Goal: Task Accomplishment & Management: Manage account settings

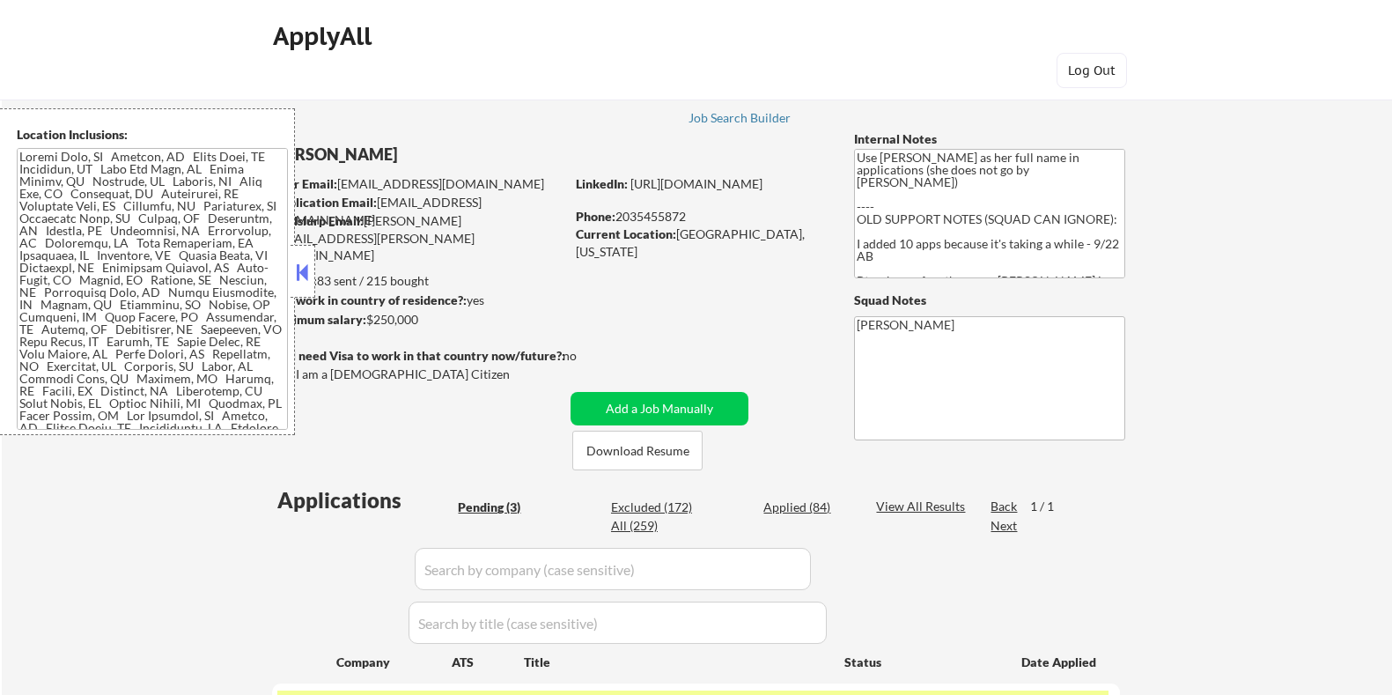
select select ""pending""
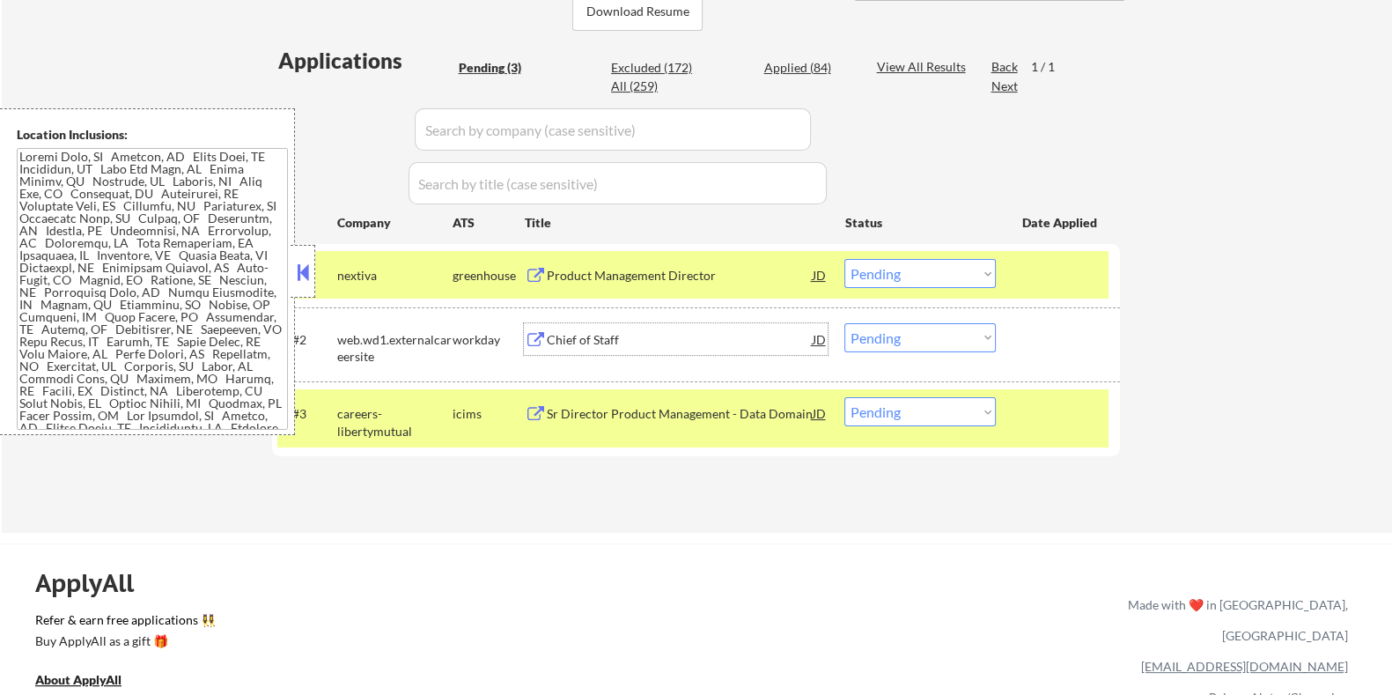
scroll to position [35, 0]
click at [925, 332] on select "Choose an option... Pending Applied Excluded (Questions) Excluded (Expired) Exc…" at bounding box center [920, 337] width 151 height 29
click at [845, 323] on select "Choose an option... Pending Applied Excluded (Questions) Excluded (Expired) Exc…" at bounding box center [920, 337] width 151 height 29
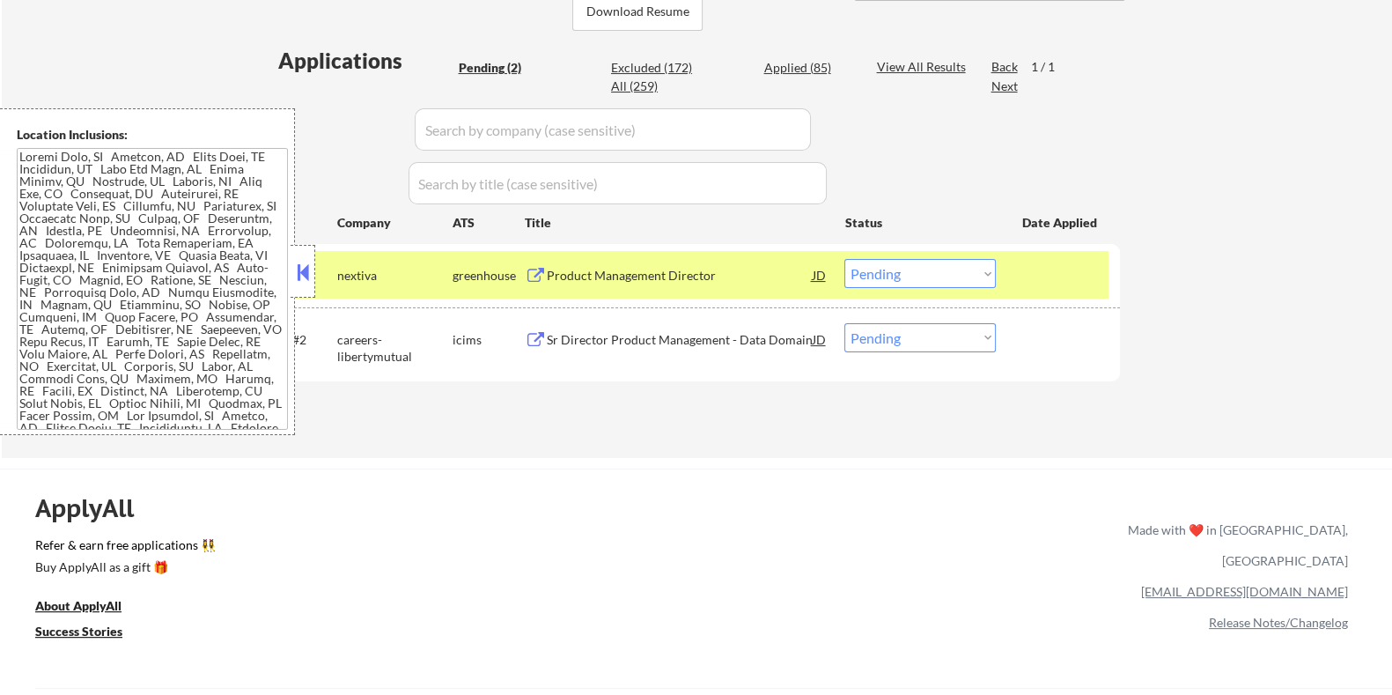
click at [925, 343] on select "Choose an option... Pending Applied Excluded (Questions) Excluded (Expired) Exc…" at bounding box center [920, 337] width 151 height 29
select select ""excluded__bad_match_""
click at [845, 323] on select "Choose an option... Pending Applied Excluded (Questions) Excluded (Expired) Exc…" at bounding box center [920, 337] width 151 height 29
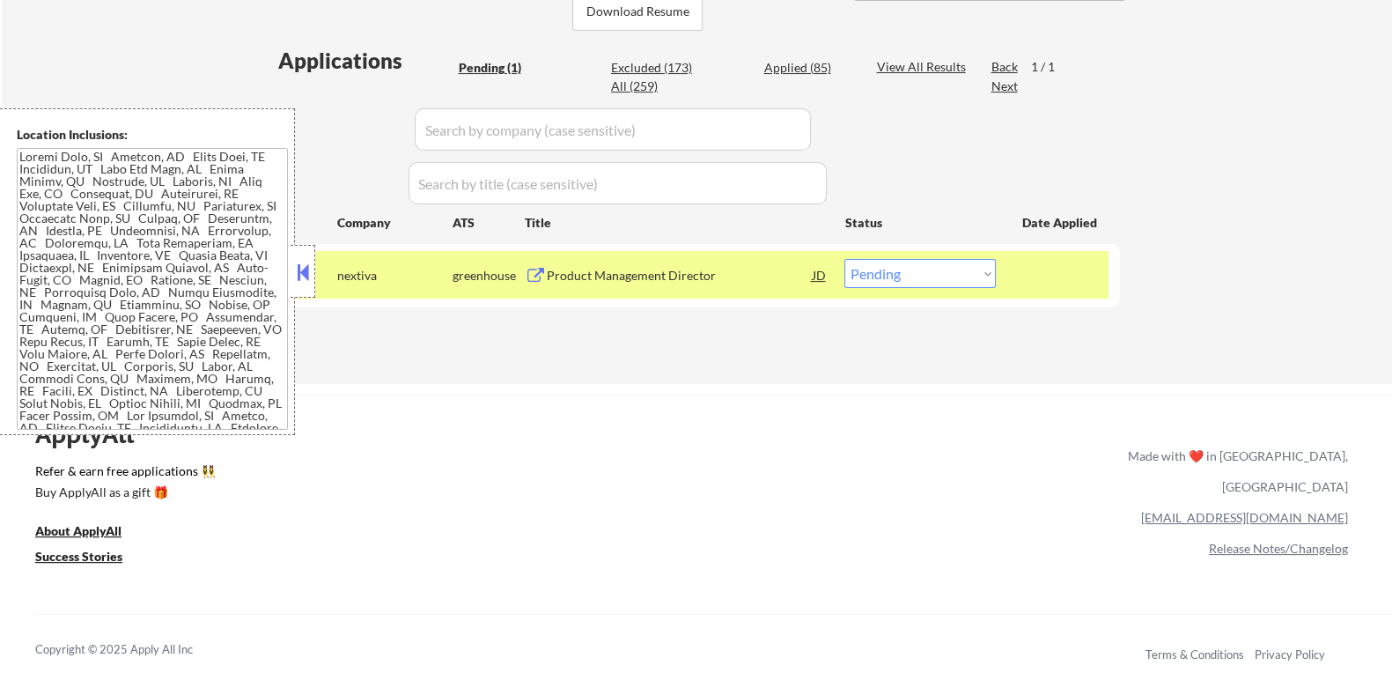
click at [660, 267] on div "Product Management Director" at bounding box center [679, 276] width 266 height 18
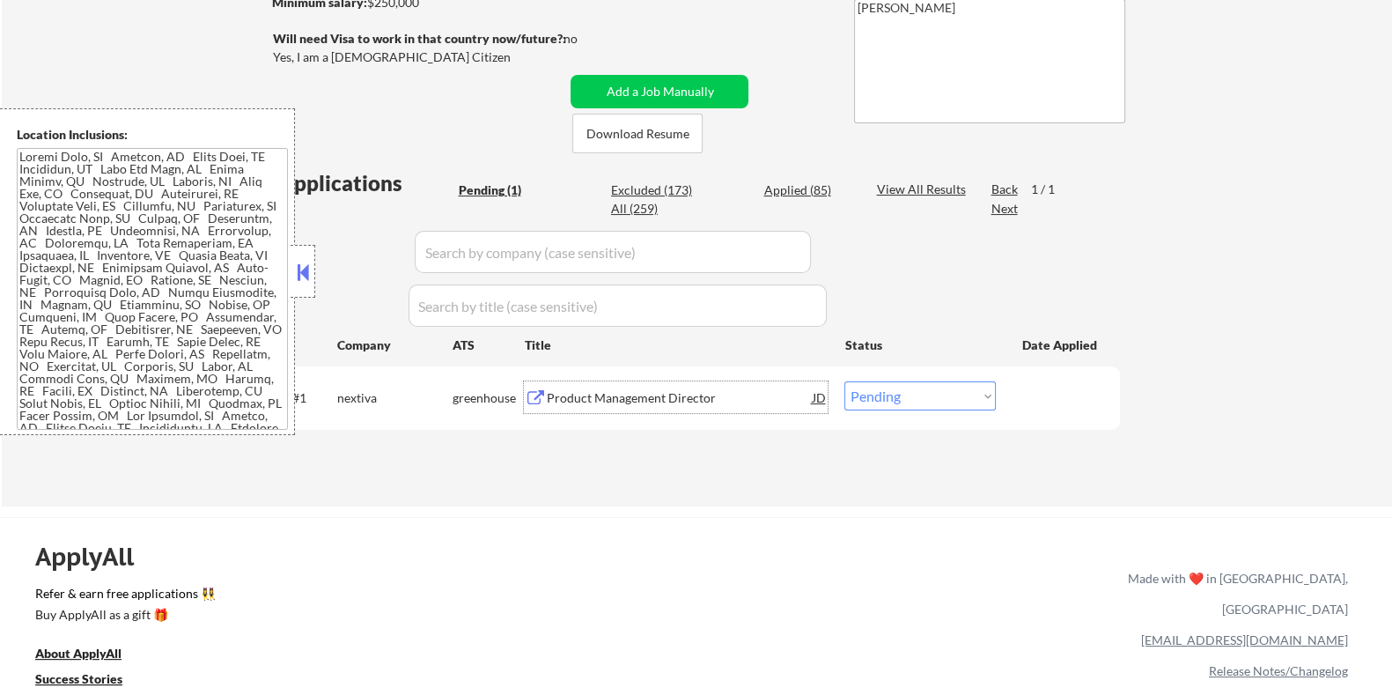
scroll to position [219, 0]
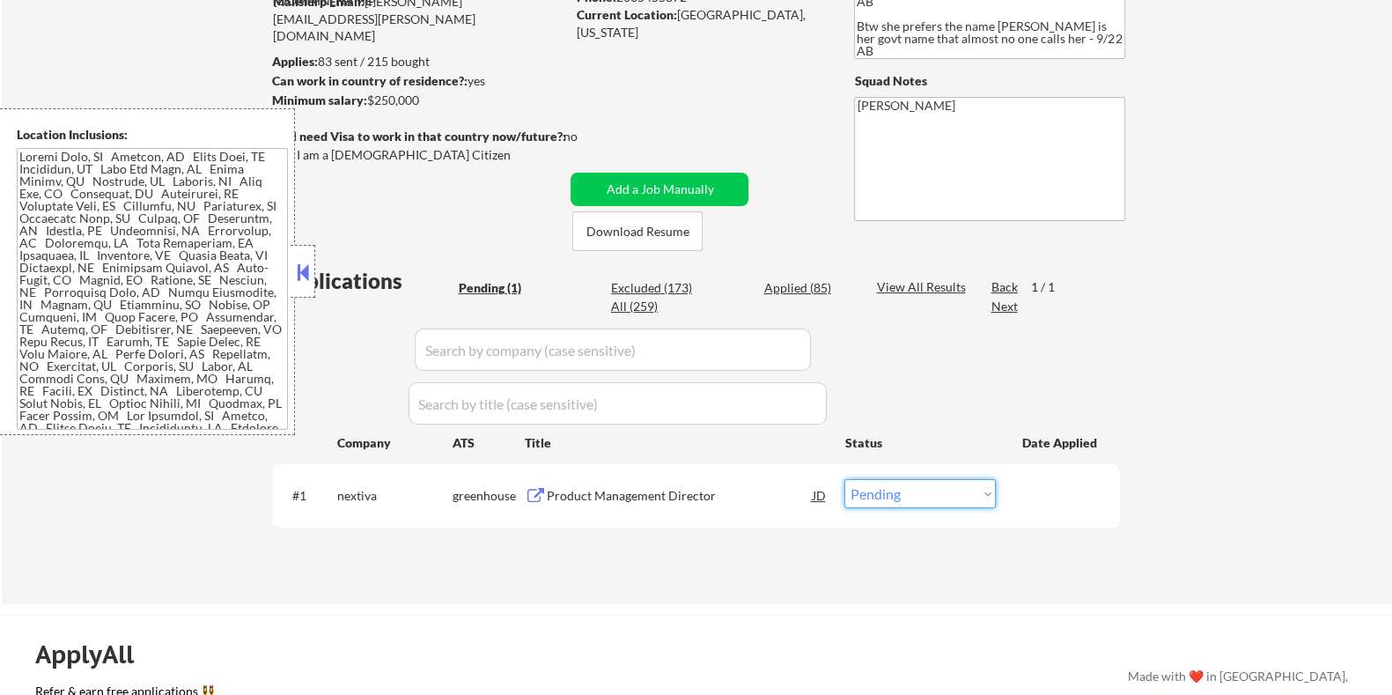
click at [955, 500] on select "Choose an option... Pending Applied Excluded (Questions) Excluded (Expired) Exc…" at bounding box center [920, 493] width 151 height 29
select select ""applied""
click at [845, 479] on select "Choose an option... Pending Applied Excluded (Questions) Excluded (Expired) Exc…" at bounding box center [920, 493] width 151 height 29
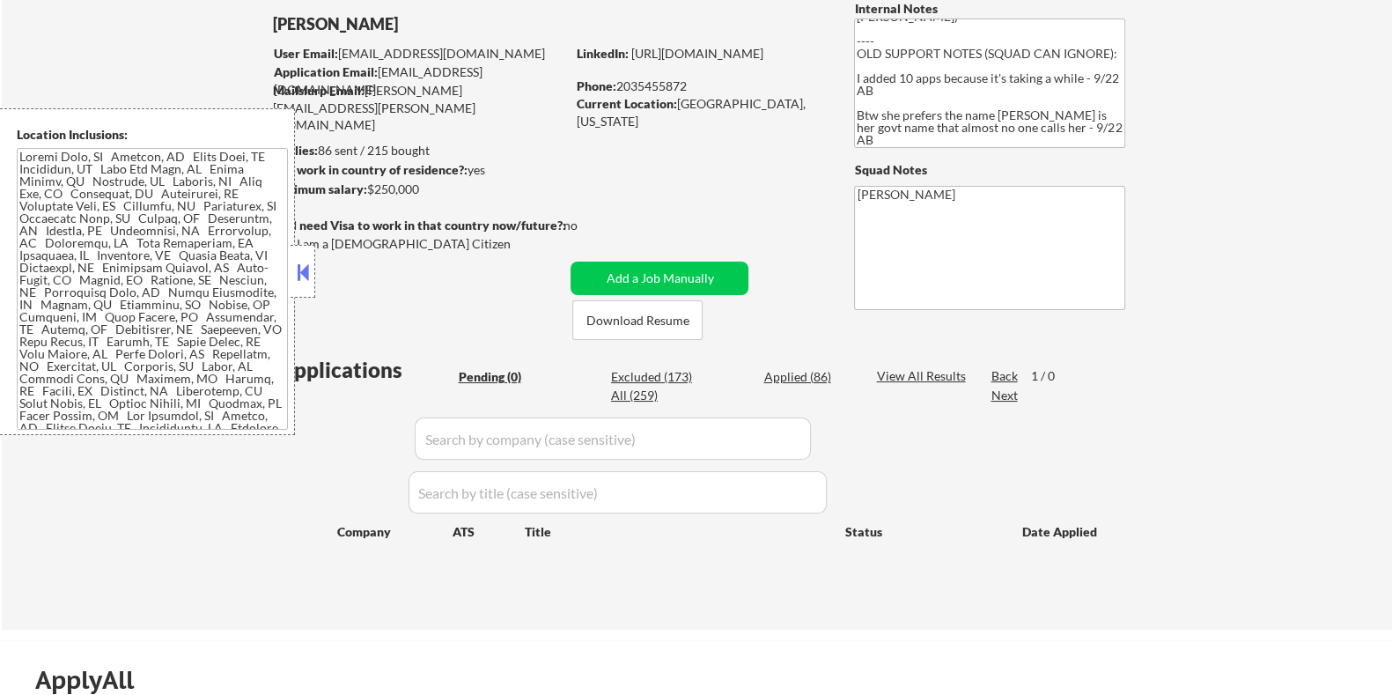
scroll to position [109, 0]
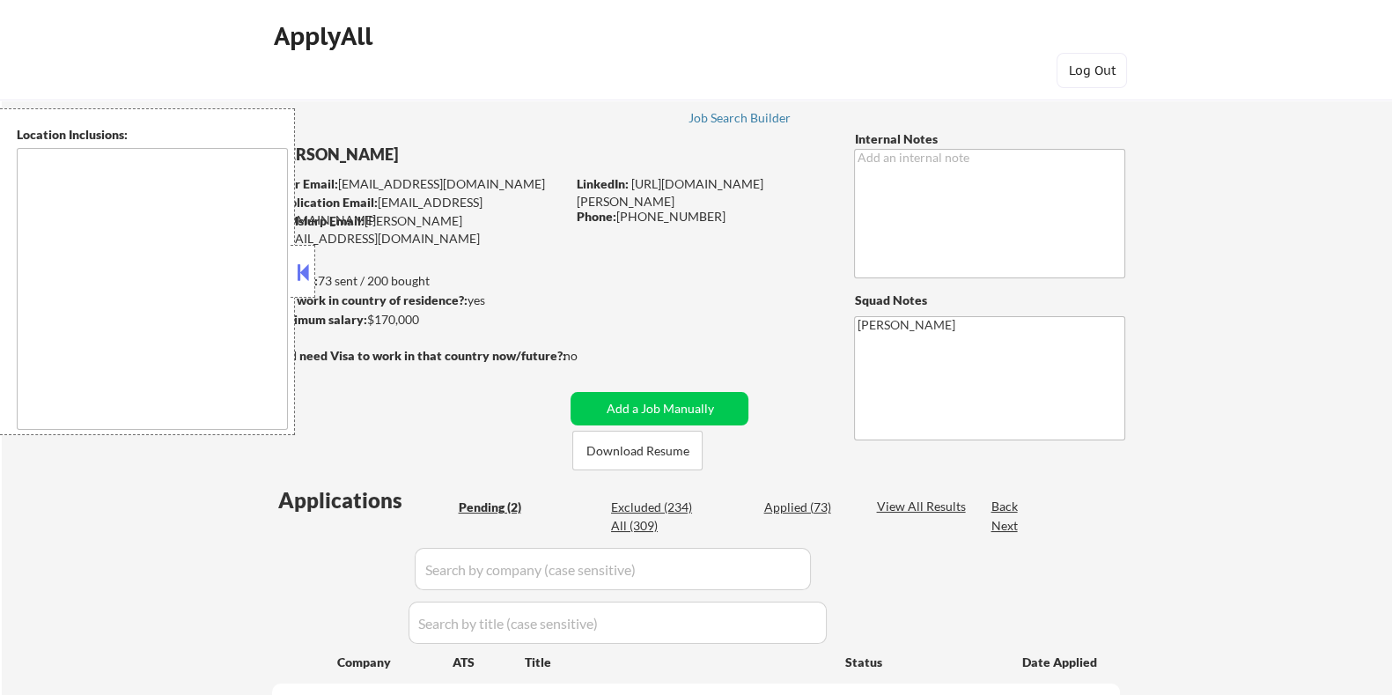
select select ""pending""
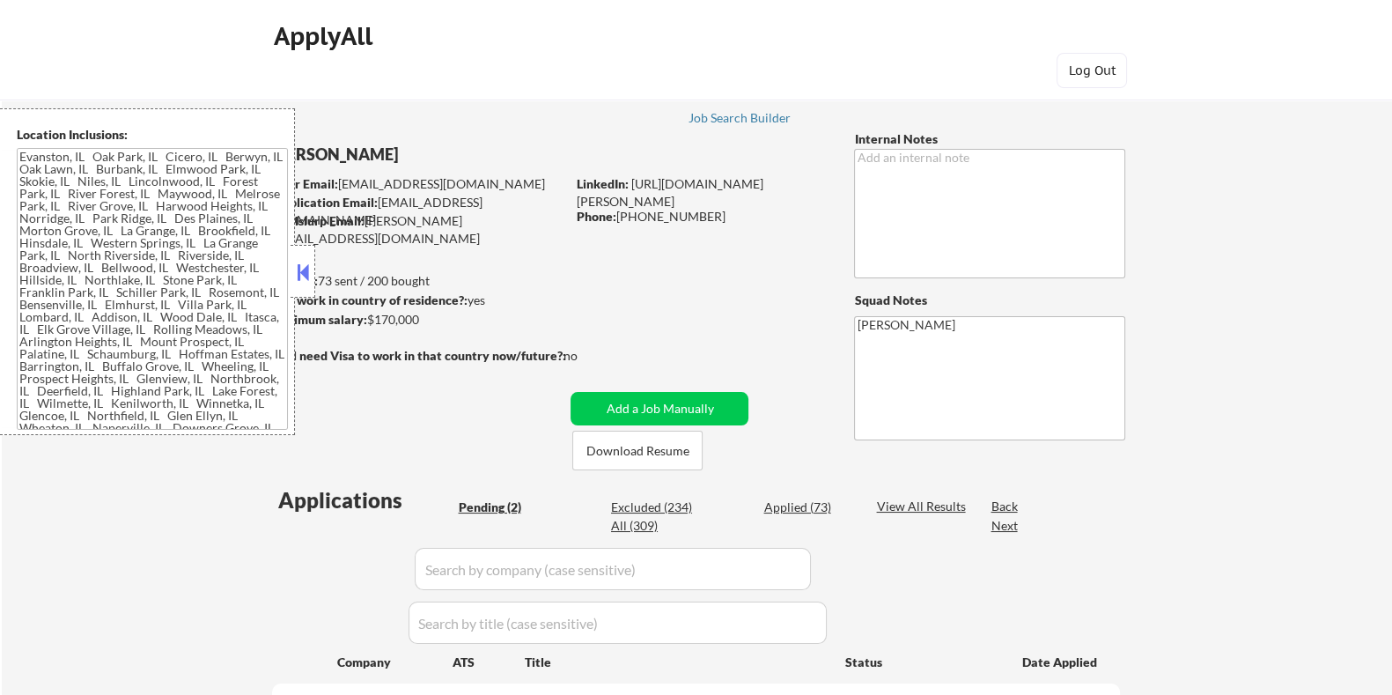
type textarea "[GEOGRAPHIC_DATA], [GEOGRAPHIC_DATA], [GEOGRAPHIC_DATA] [GEOGRAPHIC_DATA], [GEO…"
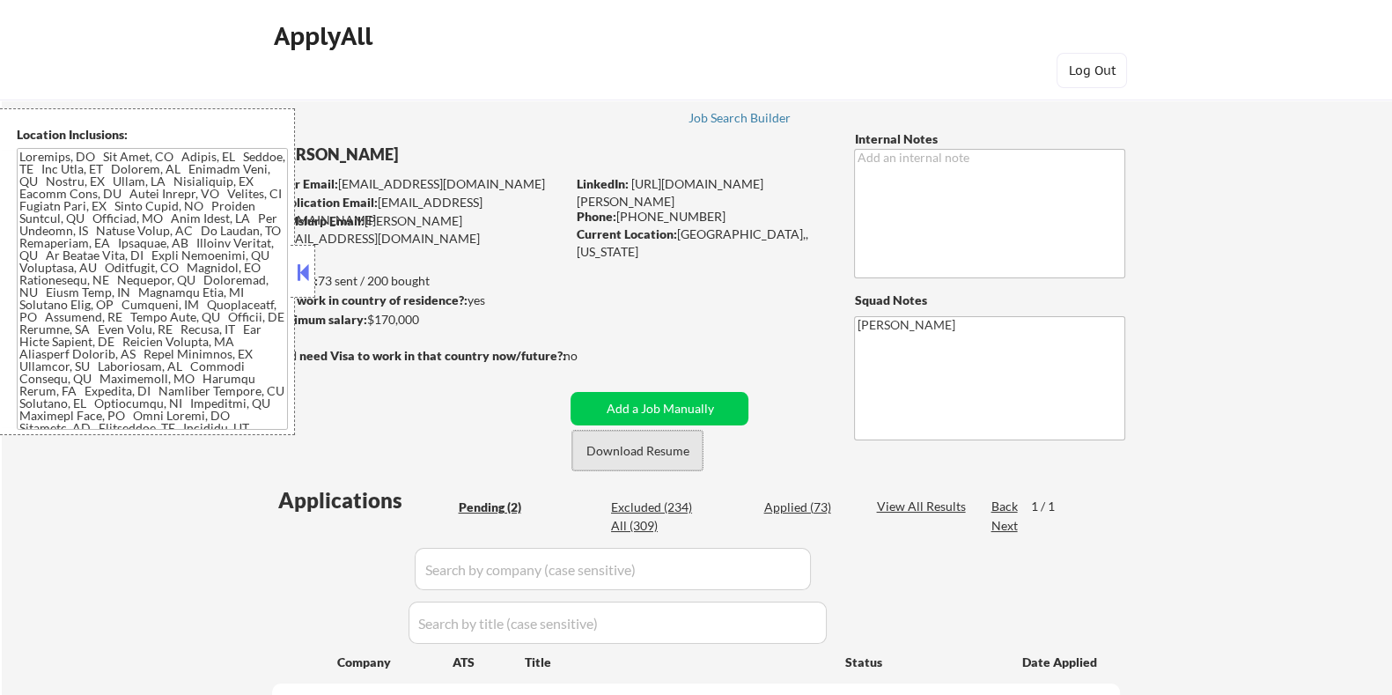
click at [642, 448] on button "Download Resume" at bounding box center [637, 451] width 130 height 40
